Goal: Navigation & Orientation: Find specific page/section

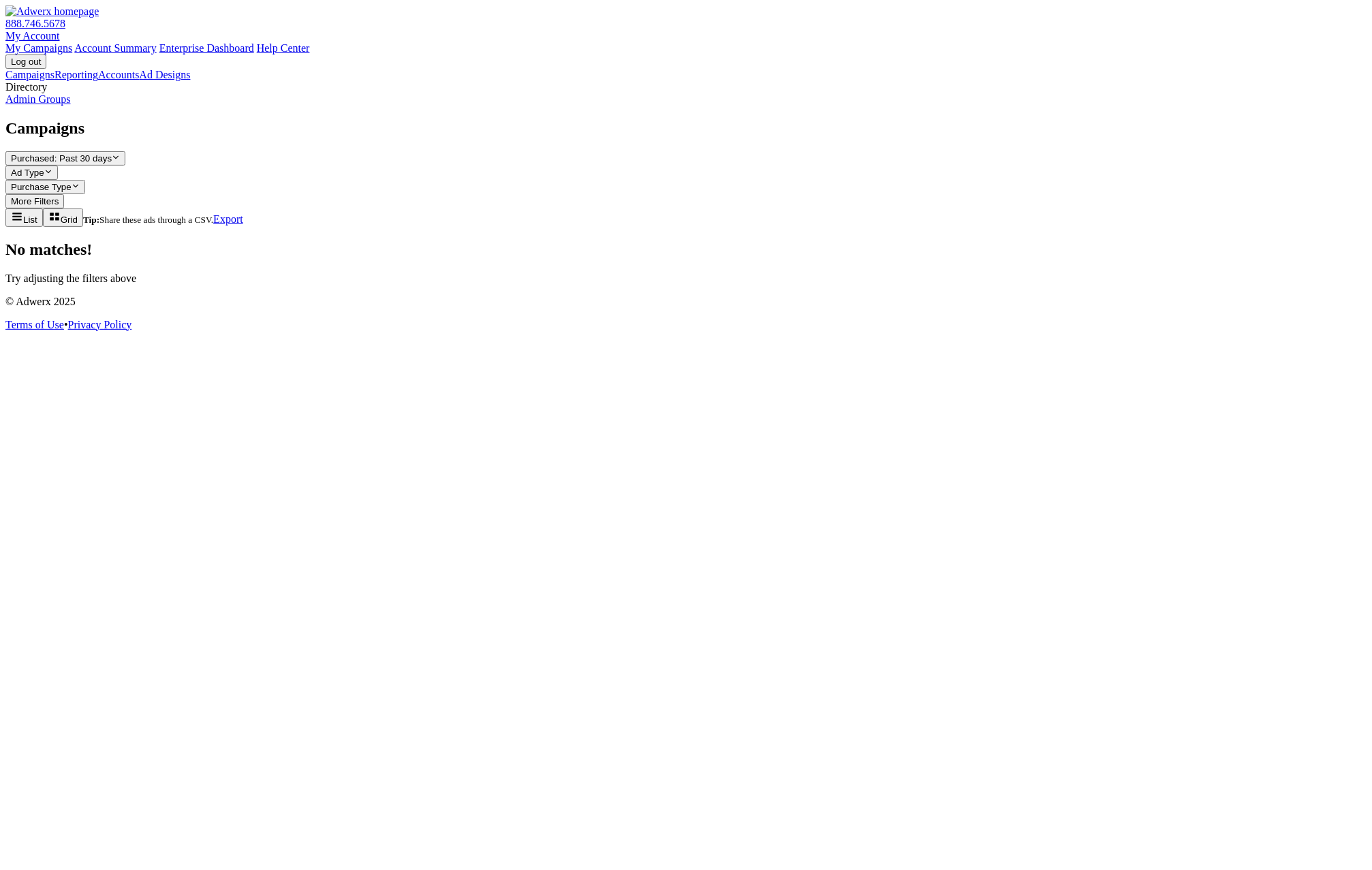
click at [71, 104] on link "Admin Groups" at bounding box center [38, 100] width 65 height 12
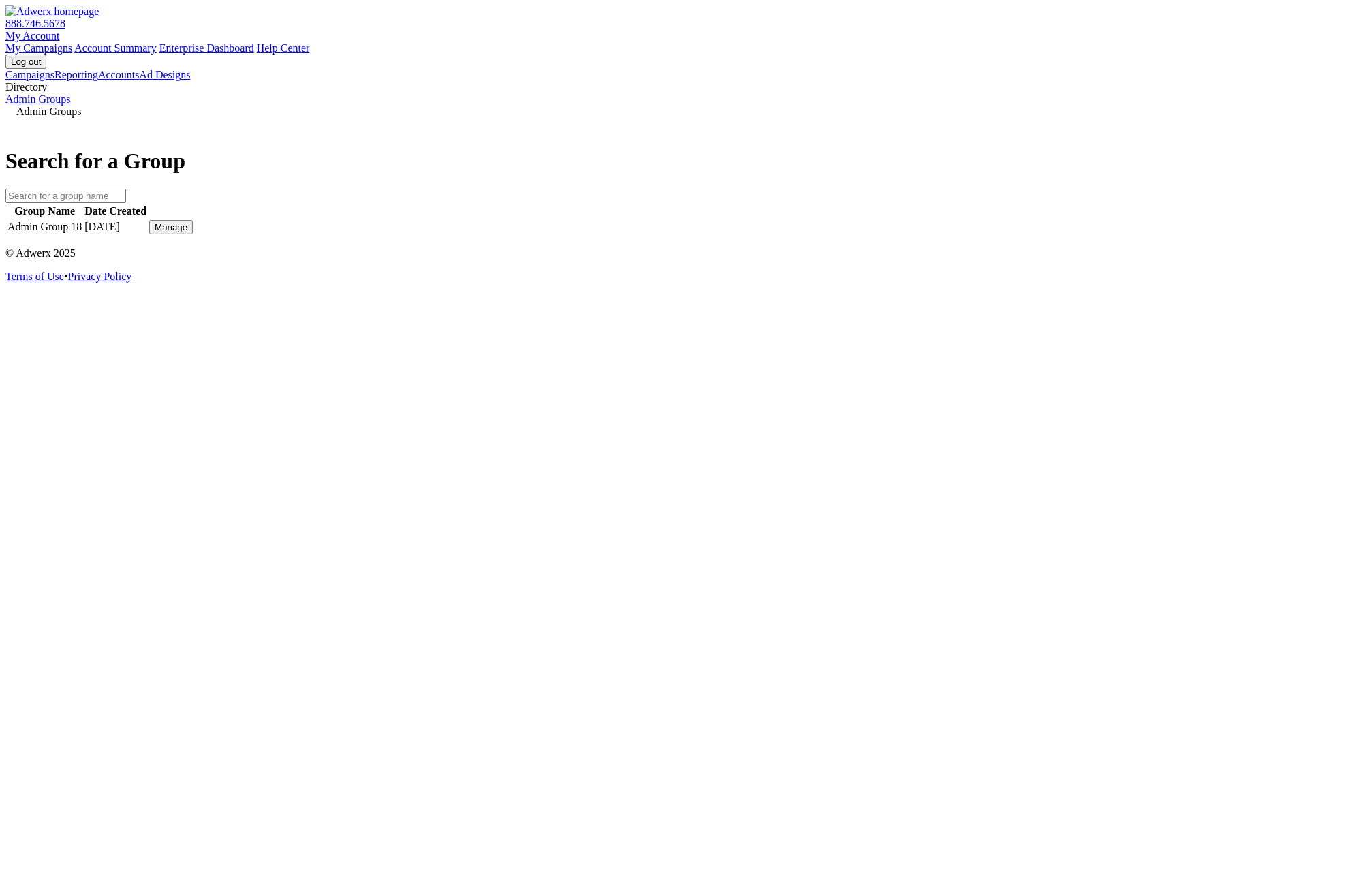
click at [187, 232] on div "Manage" at bounding box center [170, 227] width 32 height 10
click at [1020, 222] on link "View Group" at bounding box center [994, 217] width 54 height 12
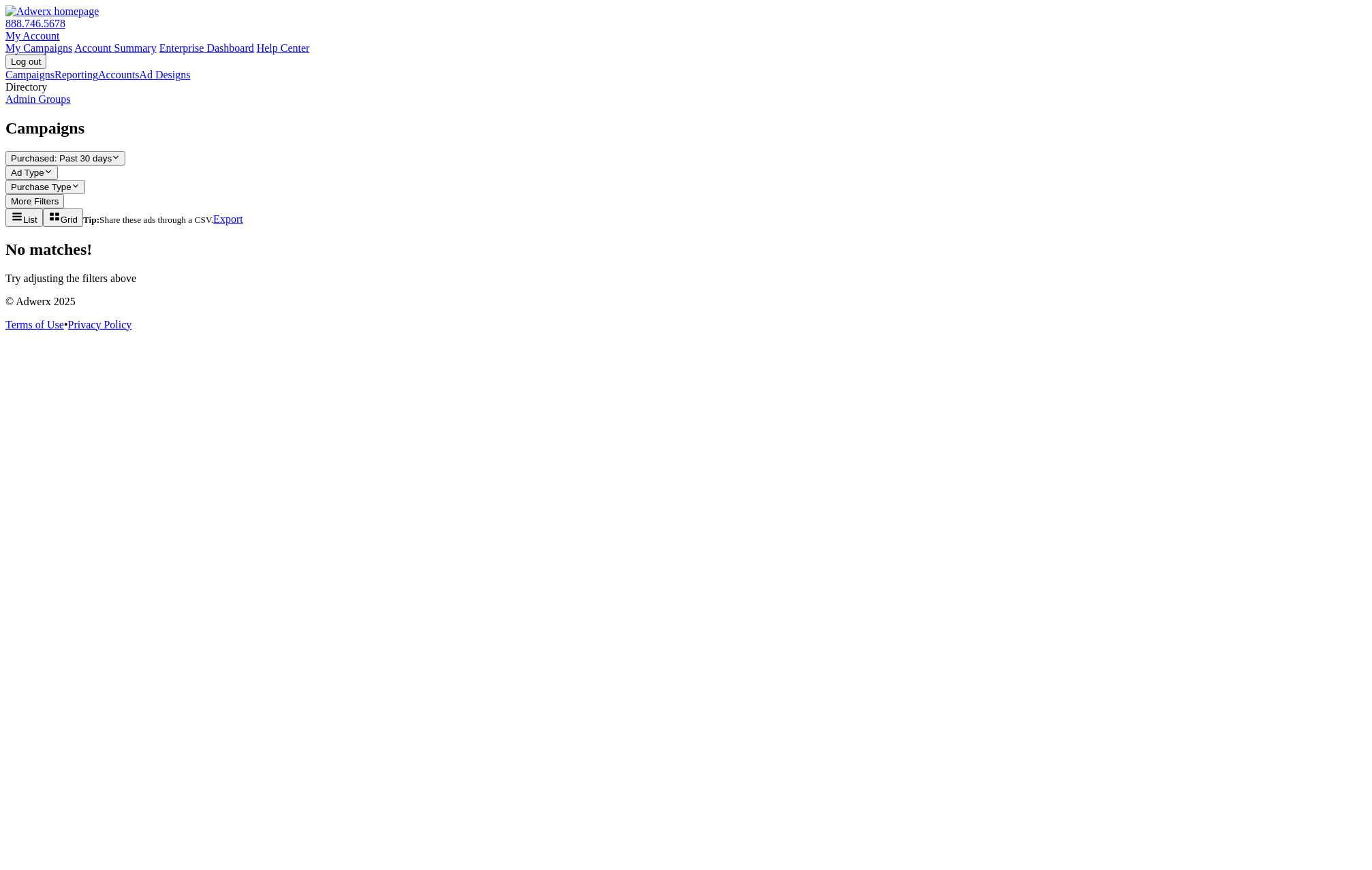
click at [71, 104] on link "Admin Groups" at bounding box center [38, 100] width 65 height 12
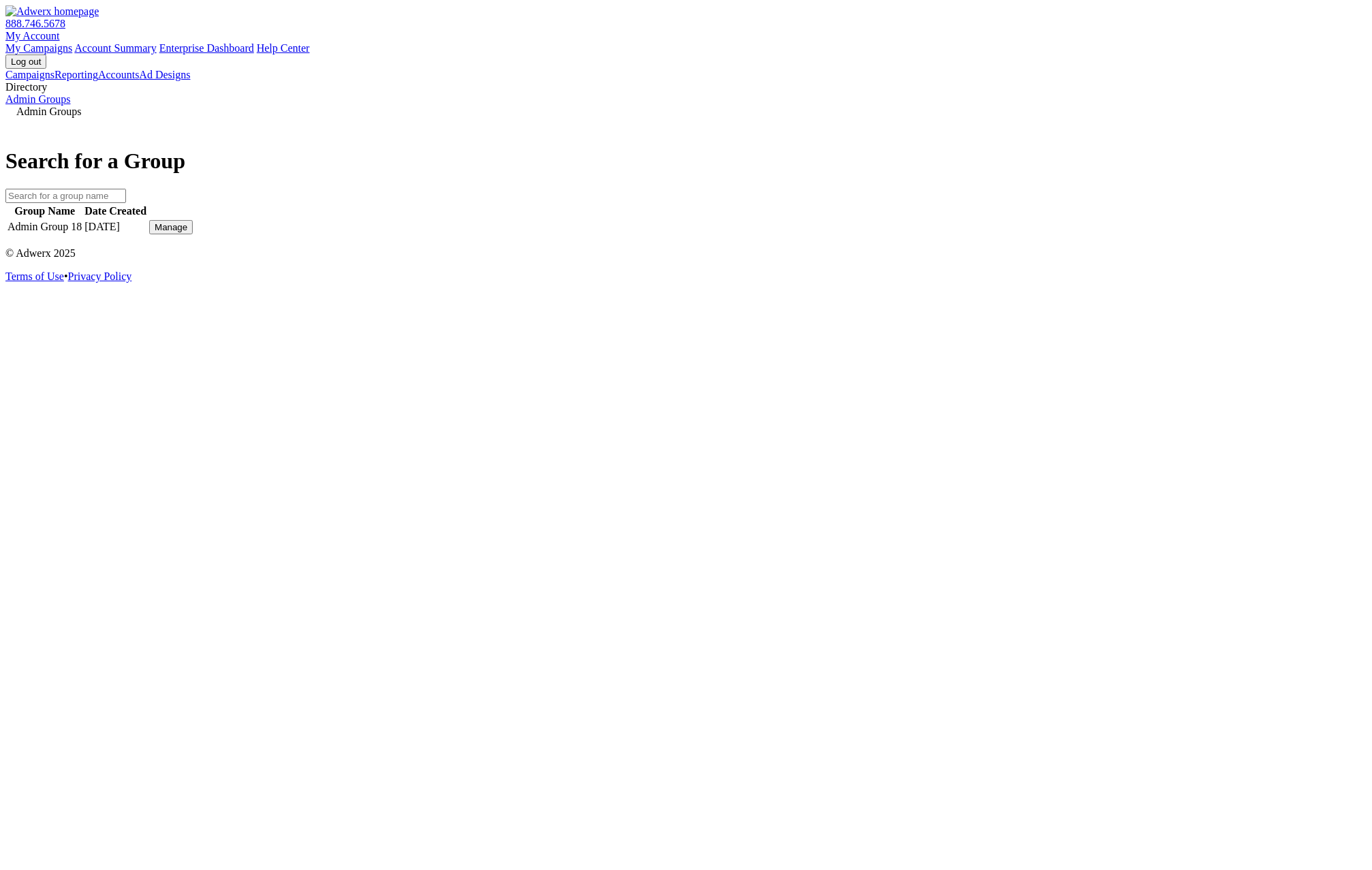
click at [192, 234] on button "Manage" at bounding box center [171, 227] width 44 height 15
click at [1021, 222] on link "View Group" at bounding box center [994, 217] width 54 height 12
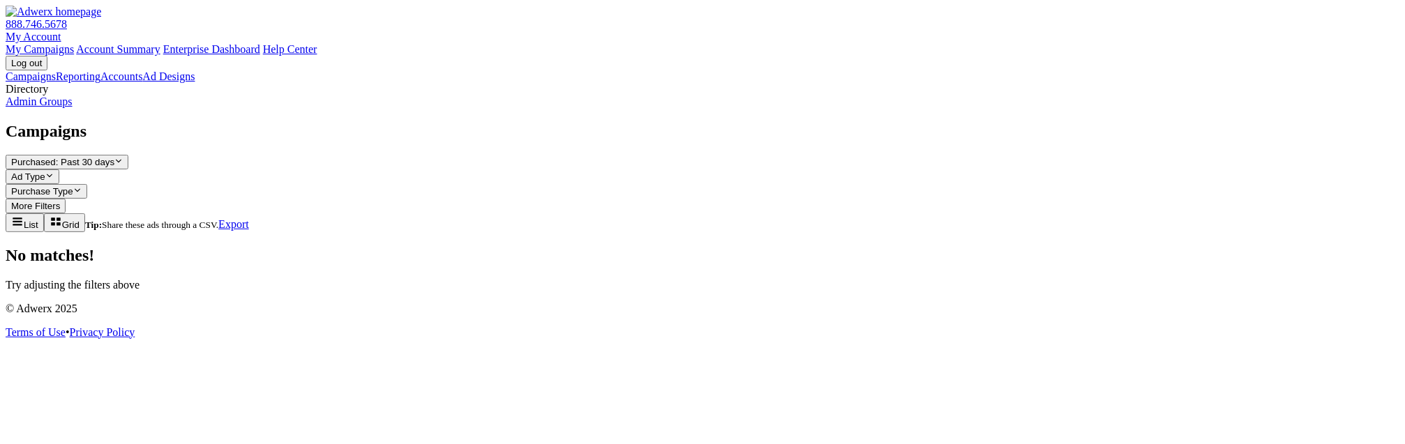
drag, startPoint x: 114, startPoint y: 232, endPoint x: 116, endPoint y: 243, distance: 11.4
click at [114, 96] on div "Directory" at bounding box center [703, 89] width 1394 height 13
click at [73, 107] on link "Admin Groups" at bounding box center [39, 102] width 67 height 12
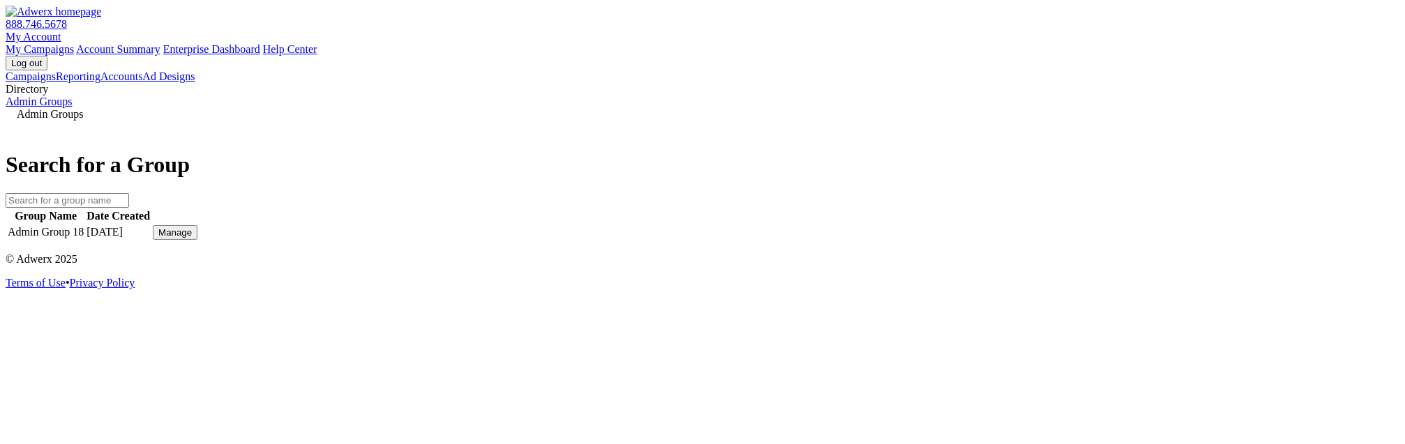
click at [84, 241] on td "Admin Group 18" at bounding box center [45, 233] width 77 height 16
click at [192, 238] on div "Manage" at bounding box center [174, 232] width 33 height 10
click at [1046, 227] on link "View Group" at bounding box center [1018, 222] width 55 height 12
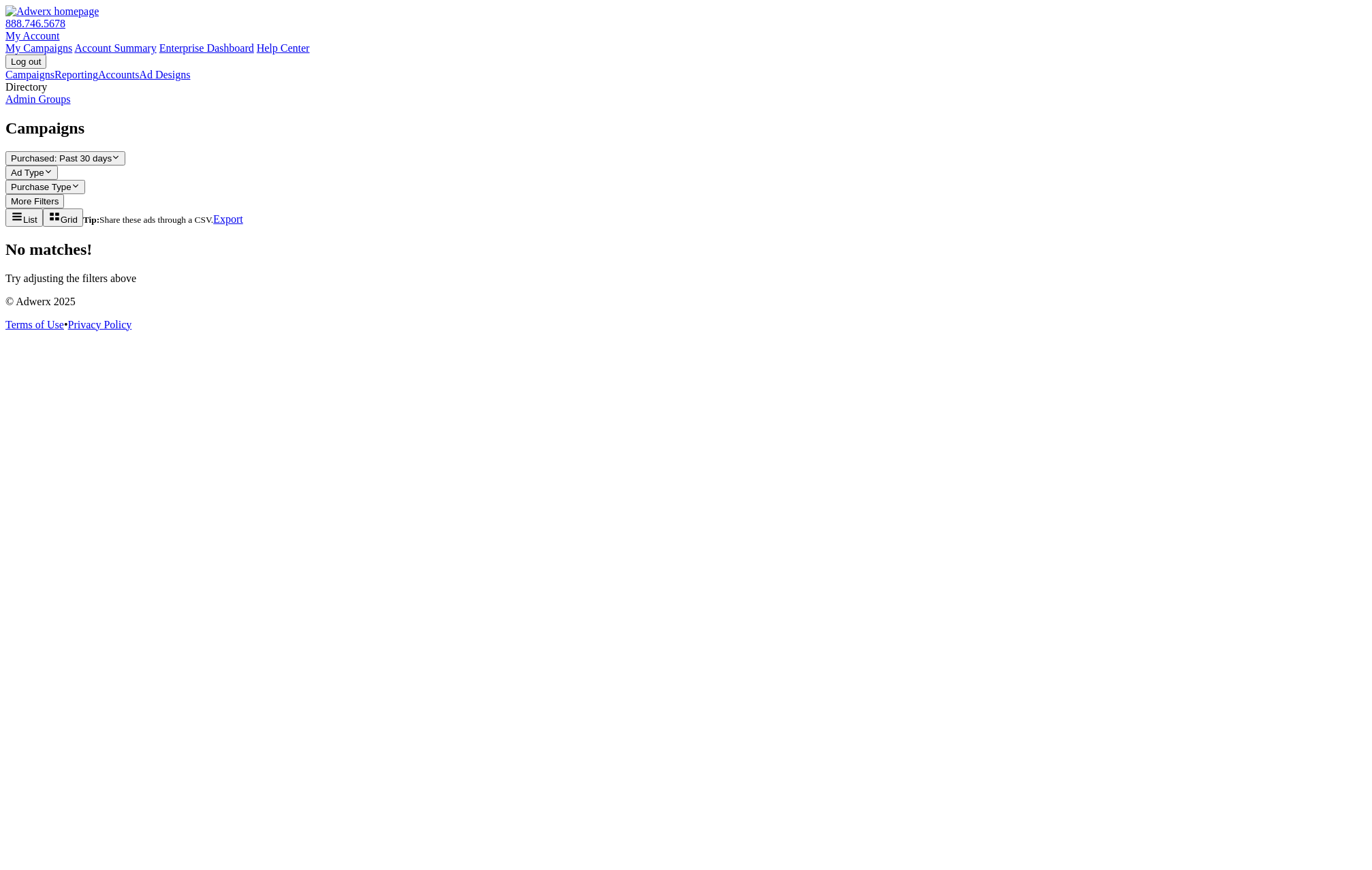
click at [68, 80] on link "Reporting" at bounding box center [76, 74] width 44 height 12
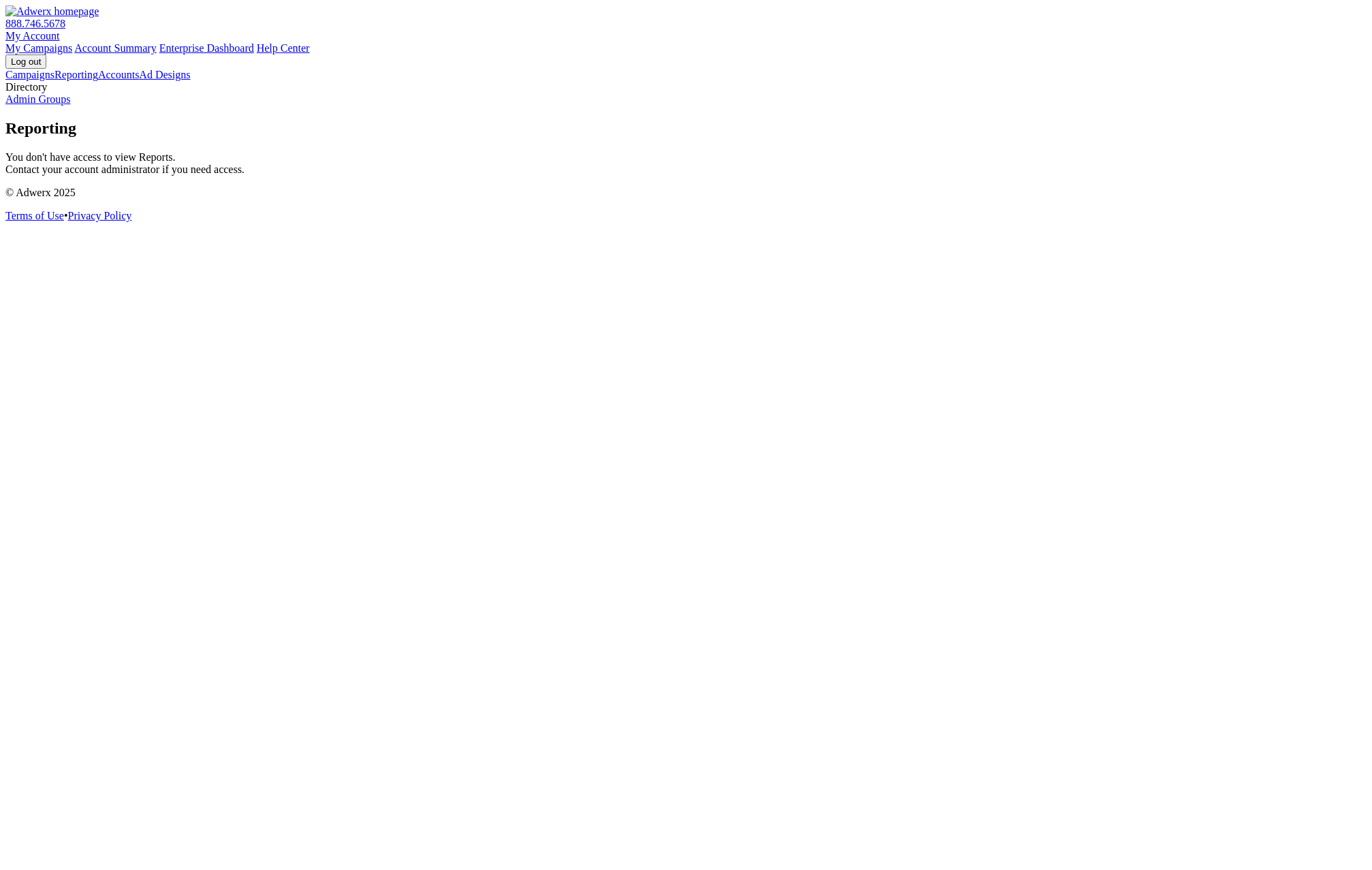
click at [98, 80] on link "Accounts" at bounding box center [118, 74] width 41 height 12
click at [139, 80] on link "Ad Designs" at bounding box center [164, 74] width 51 height 12
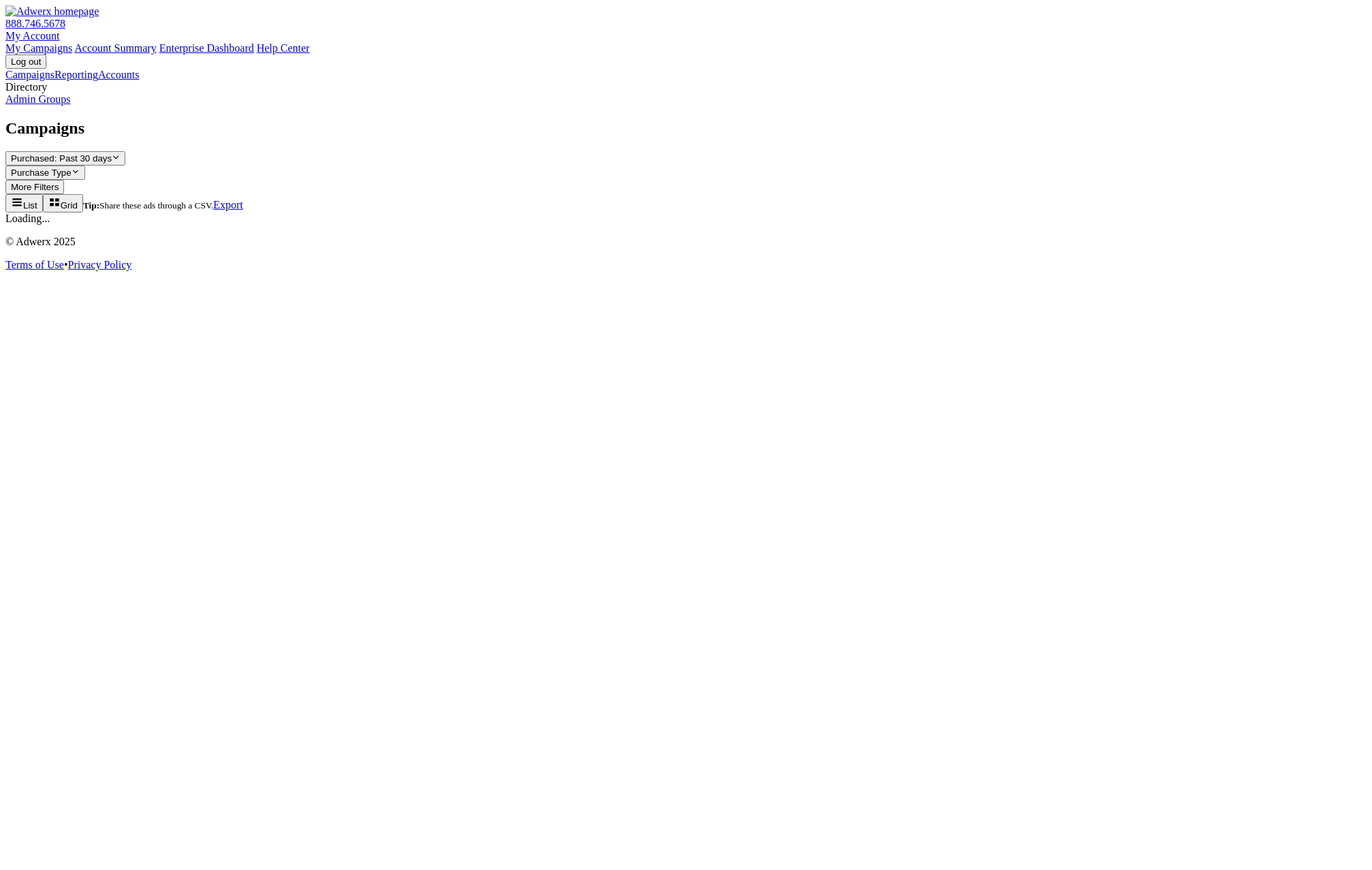
click at [89, 80] on link "Reporting" at bounding box center [76, 74] width 44 height 12
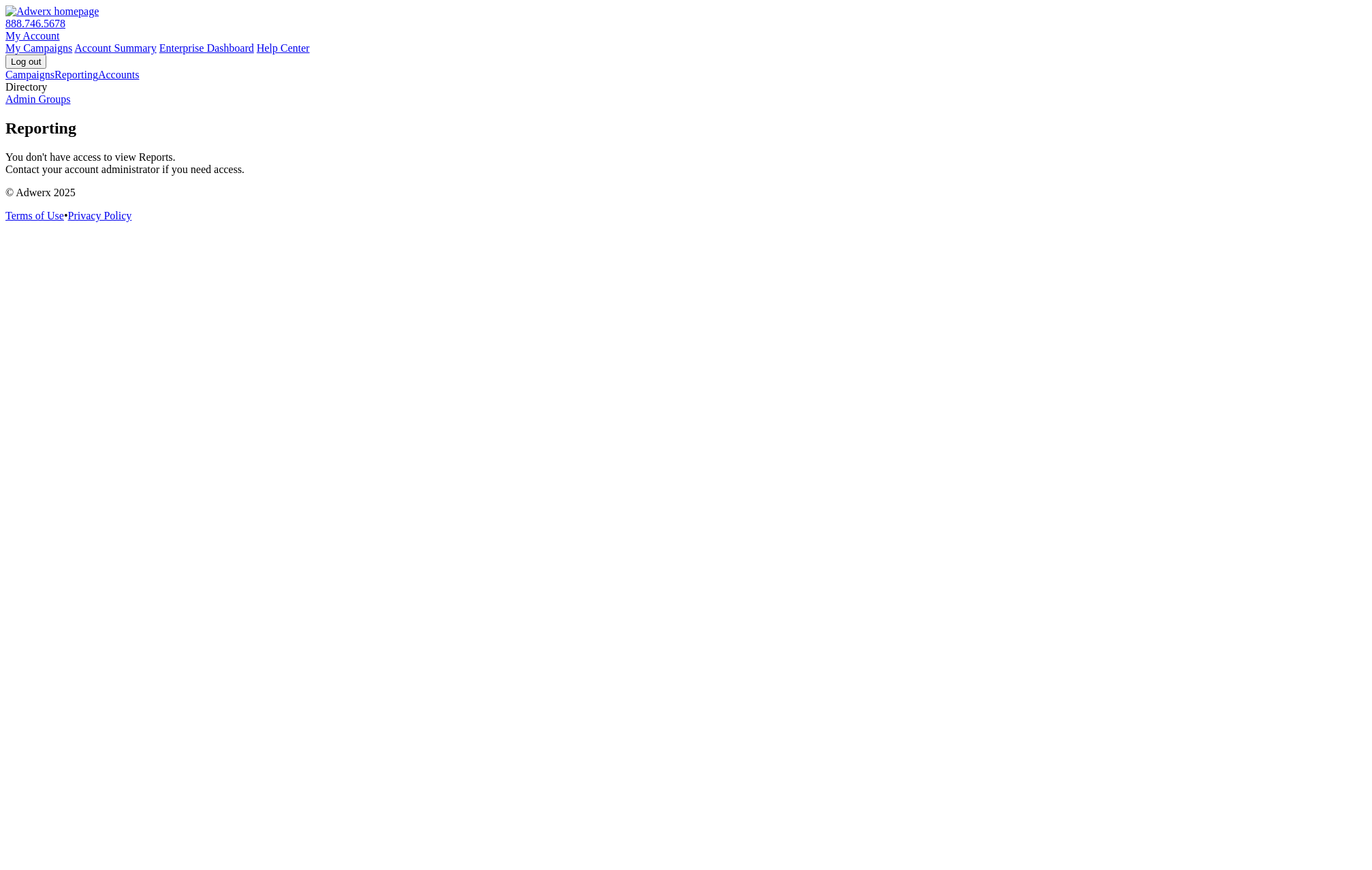
click at [55, 80] on link "Campaigns" at bounding box center [30, 74] width 49 height 12
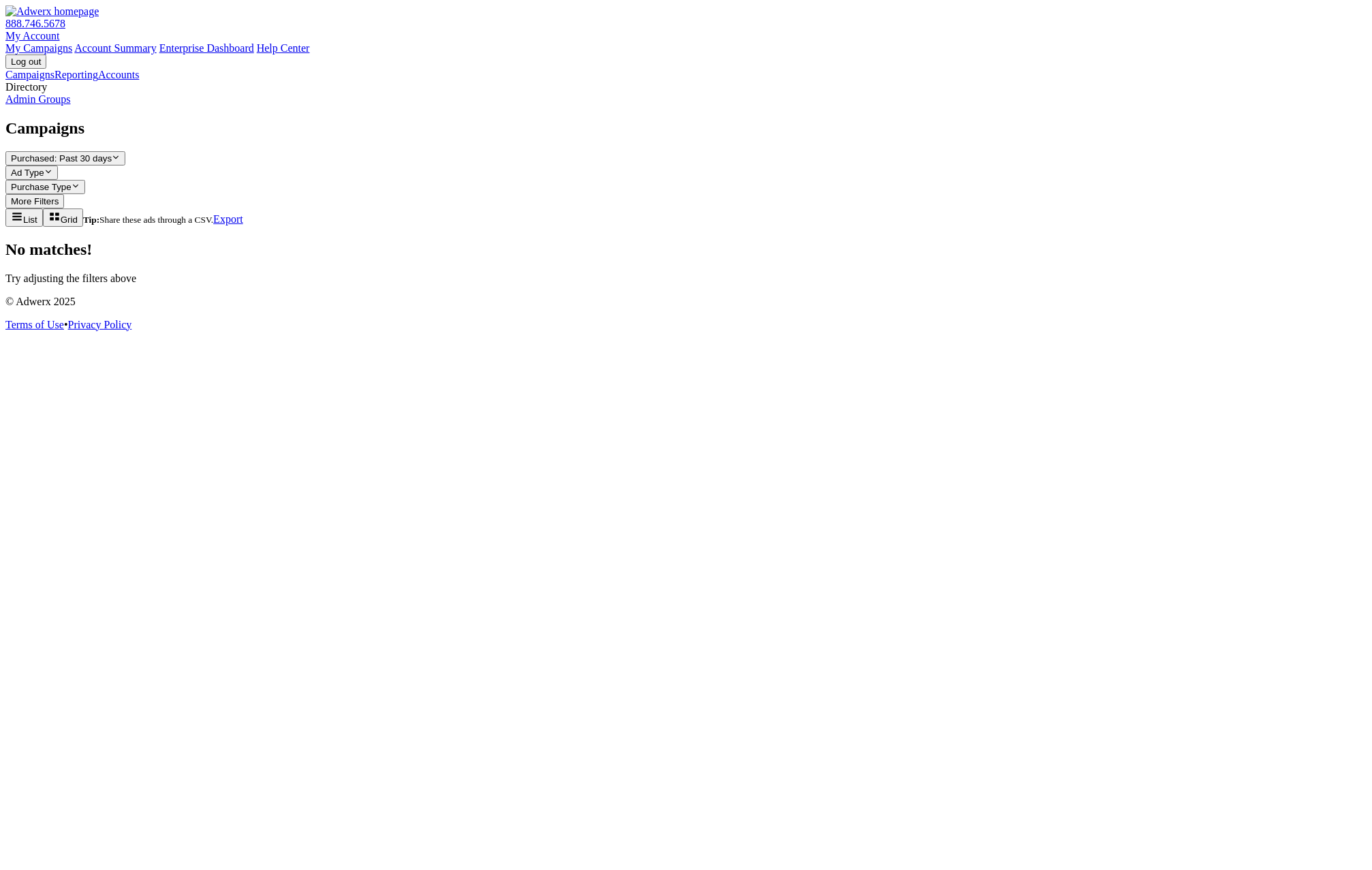
click at [98, 80] on link "Accounts" at bounding box center [118, 74] width 41 height 12
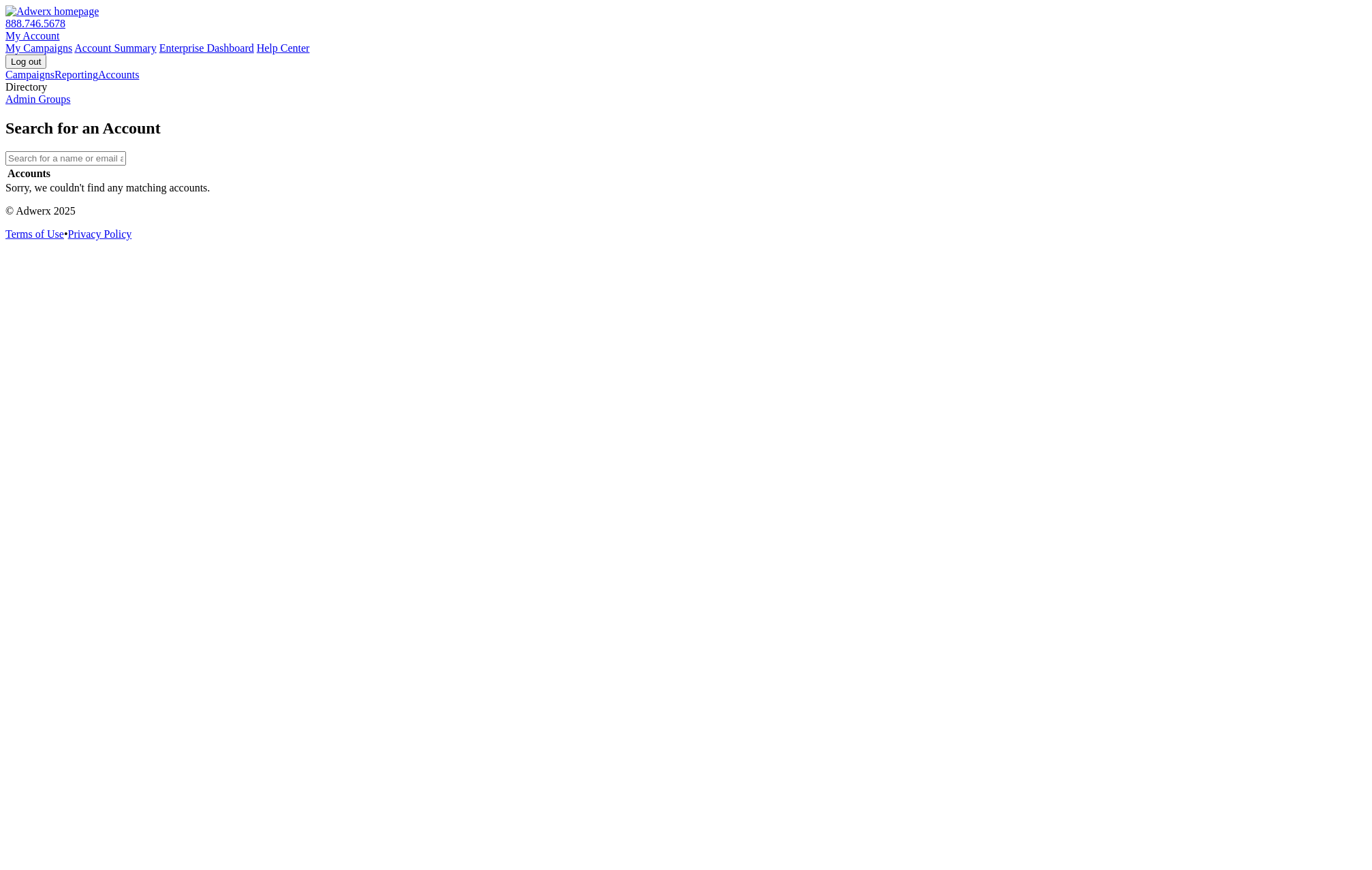
click at [71, 104] on link "Admin Groups" at bounding box center [38, 100] width 65 height 12
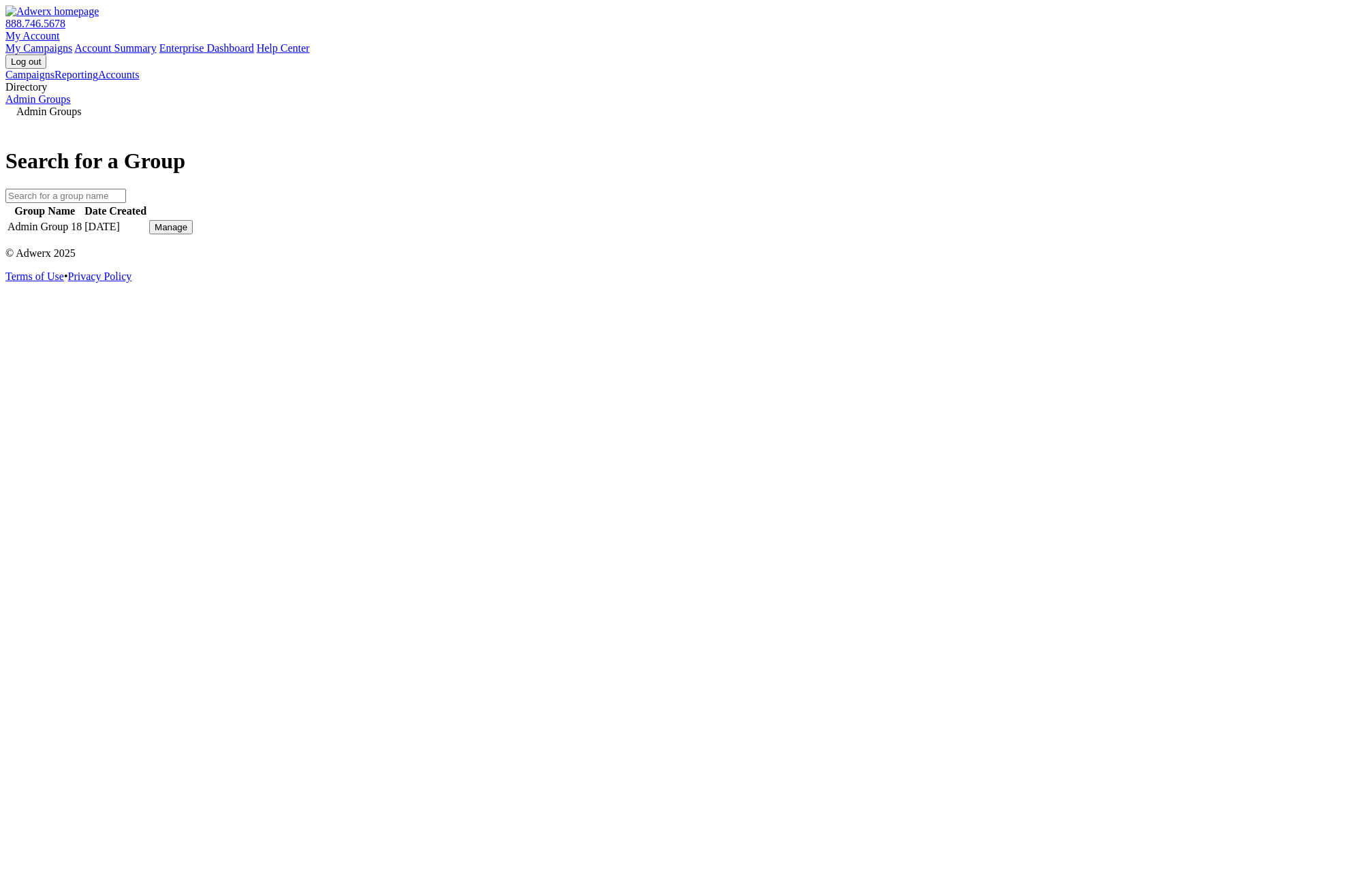
click at [187, 232] on div "Manage" at bounding box center [170, 227] width 32 height 10
click at [1018, 217] on link "View Group" at bounding box center [994, 217] width 54 height 12
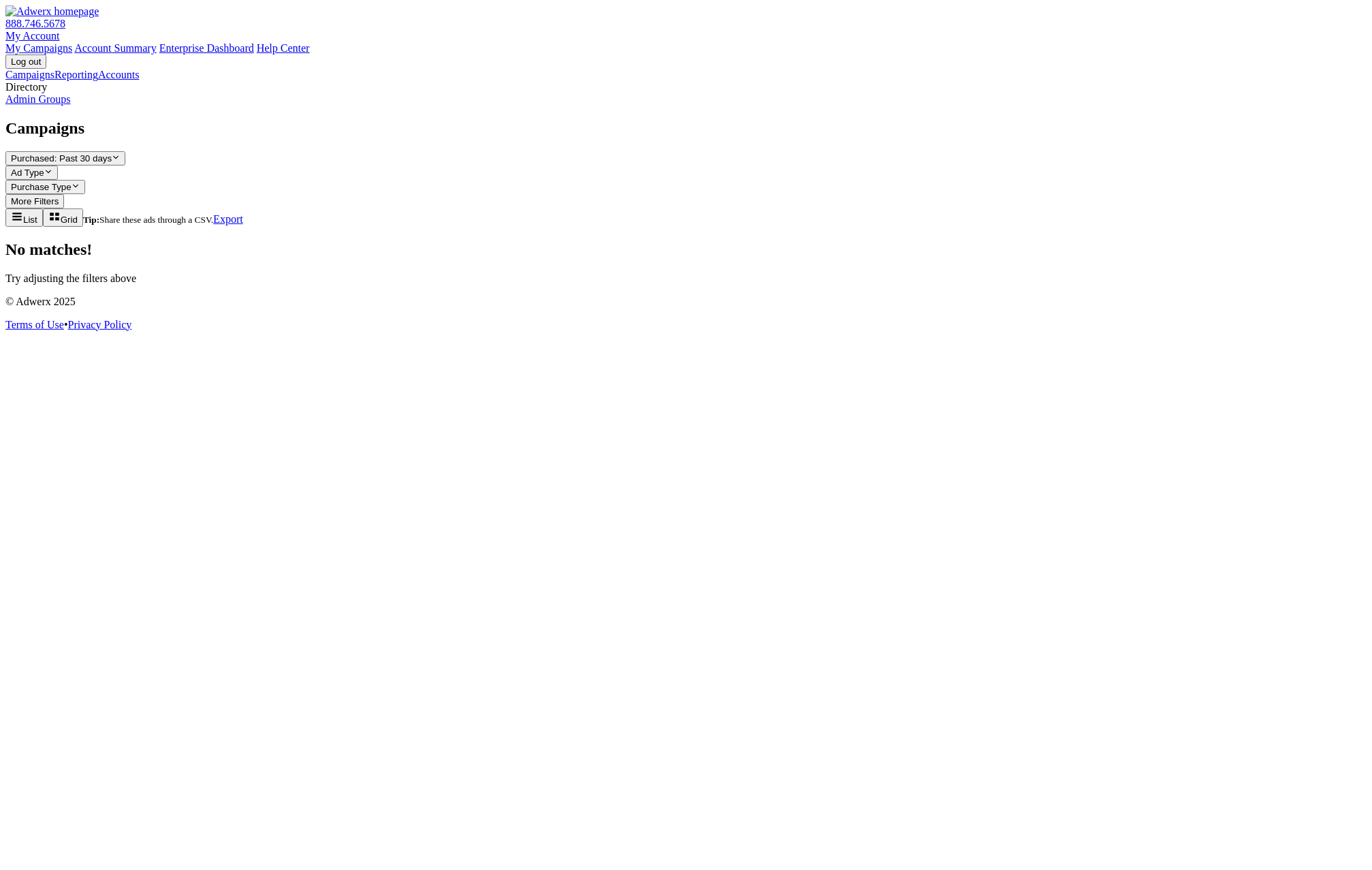
click at [71, 104] on link "Admin Groups" at bounding box center [38, 100] width 65 height 12
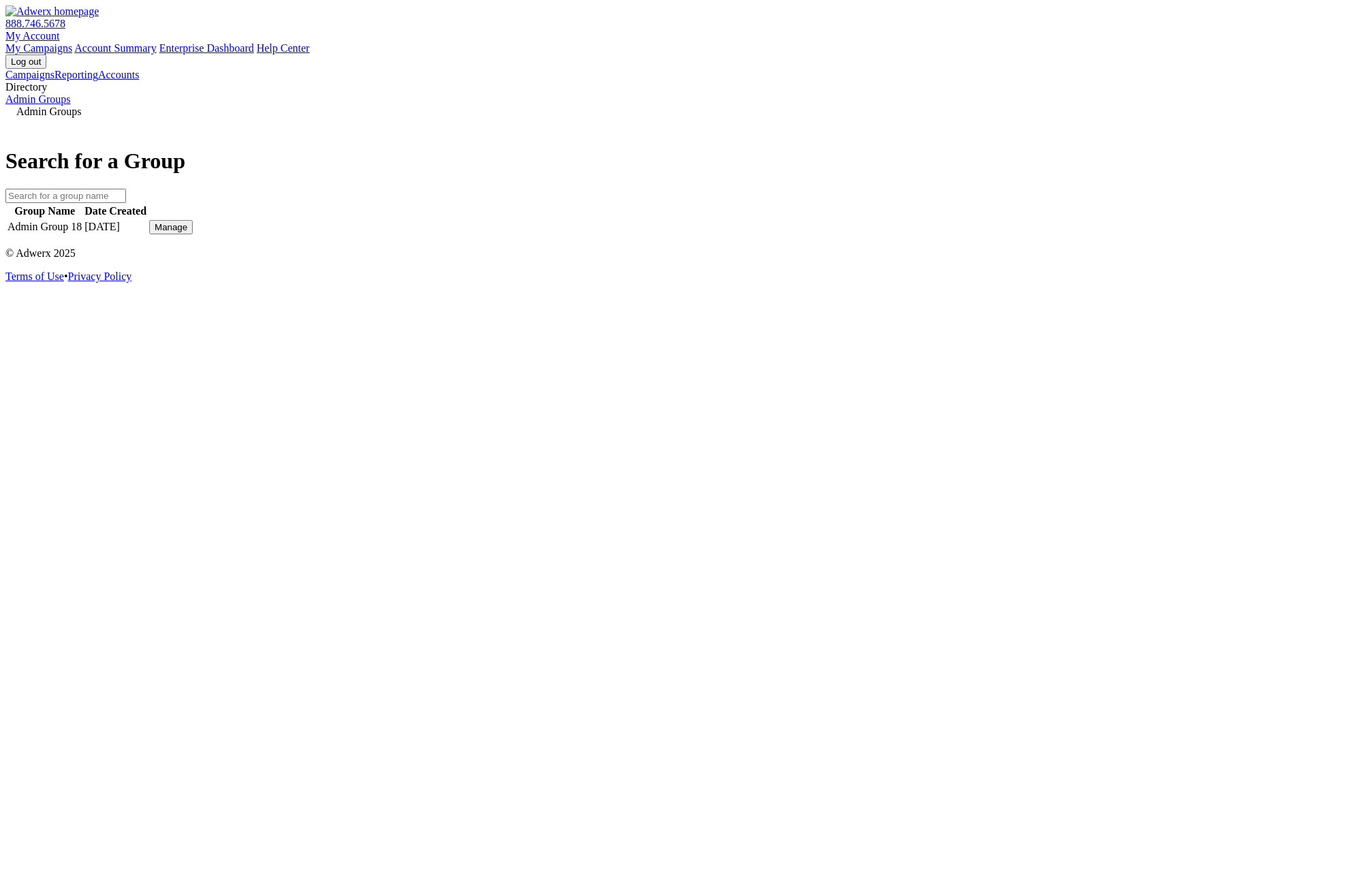
click at [384, 236] on div "Admin Groups Search for a Group Group Name Date Created Admin Group 18 [DATE] M…" at bounding box center [686, 171] width 1361 height 131
click at [60, 30] on link "My Account" at bounding box center [33, 36] width 55 height 12
